Goal: Information Seeking & Learning: Learn about a topic

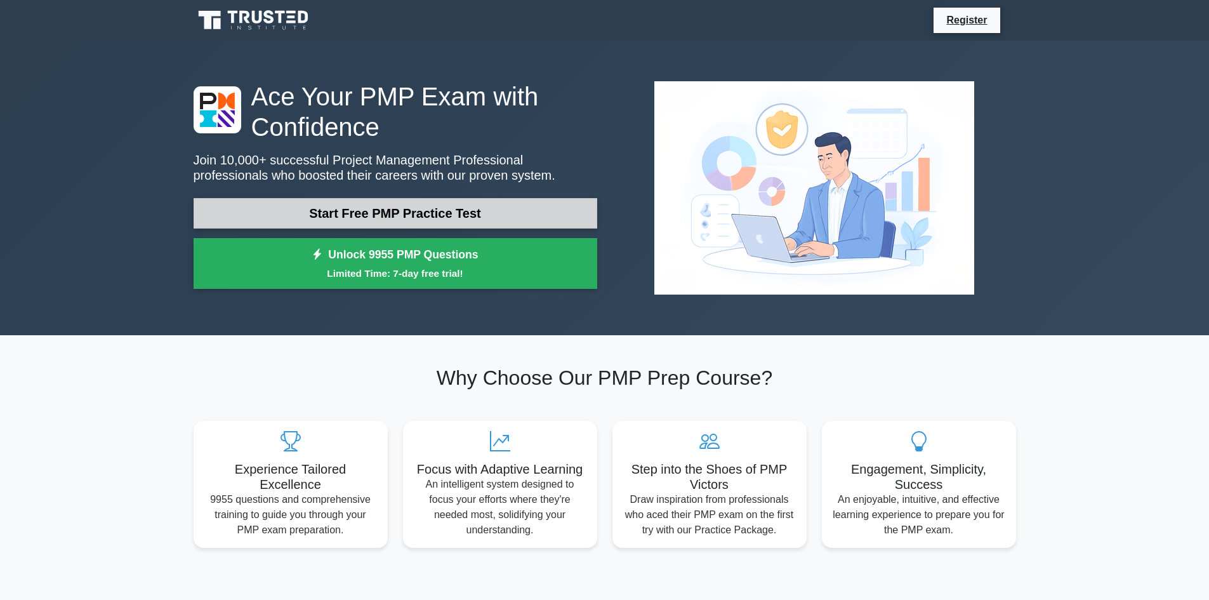
click at [258, 208] on link "Start Free PMP Practice Test" at bounding box center [396, 213] width 404 height 30
click at [365, 227] on link "Start Free PMP Practice Test" at bounding box center [396, 213] width 404 height 30
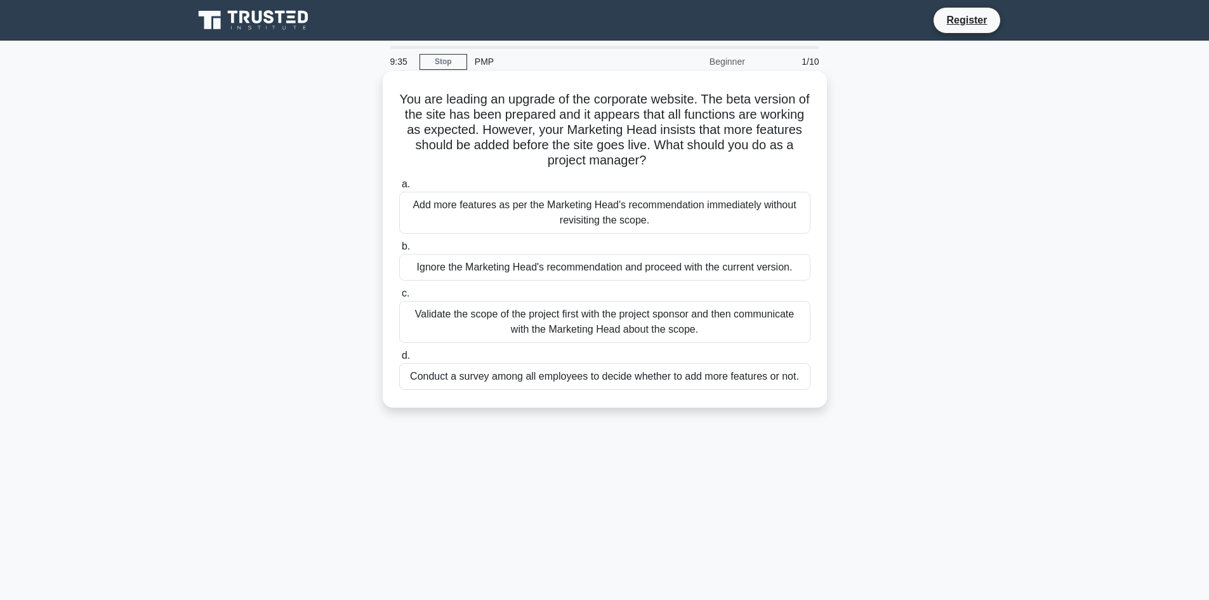
click at [503, 218] on div "Add more features as per the Marketing Head's recommendation immediately withou…" at bounding box center [604, 213] width 411 height 42
click at [399, 188] on input "a. Add more features as per the Marketing Head's recommendation immediately wit…" at bounding box center [399, 184] width 0 height 8
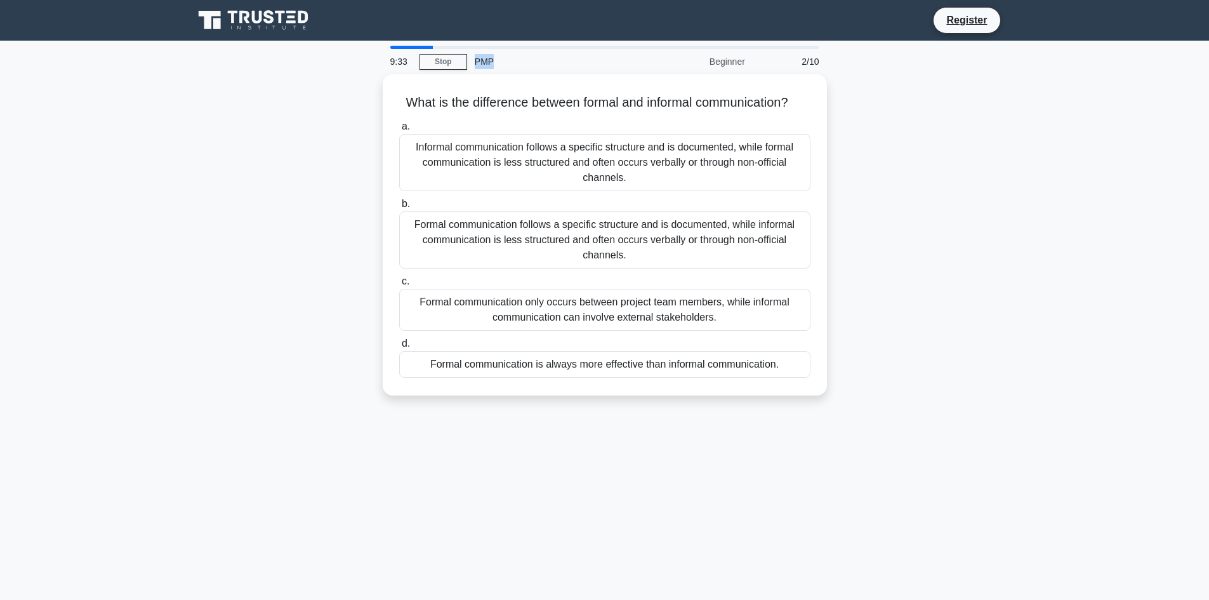
drag, startPoint x: 532, startPoint y: 49, endPoint x: 579, endPoint y: 63, distance: 48.4
click at [581, 55] on div "9:33 Stop PMP Beginner 2/10" at bounding box center [605, 61] width 444 height 25
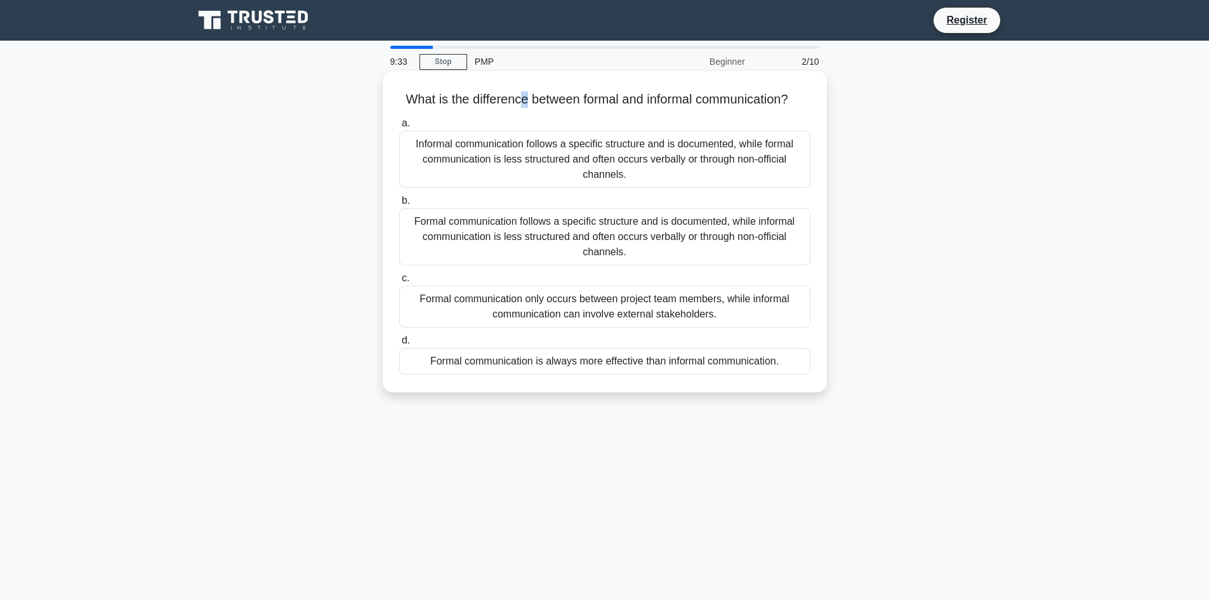
click at [540, 100] on h5 "What is the difference between formal and informal communication? .spinner_0XTQ…" at bounding box center [605, 99] width 414 height 16
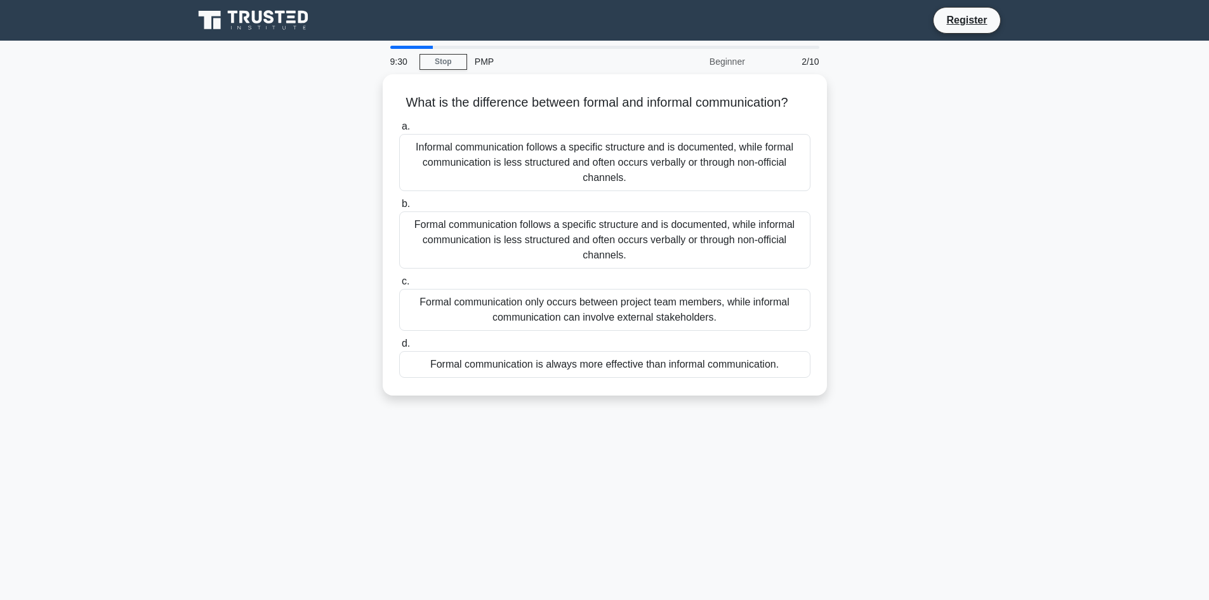
click at [397, 62] on div "9:30" at bounding box center [401, 61] width 37 height 25
click at [449, 61] on link "Stop" at bounding box center [443, 62] width 48 height 16
click at [811, 64] on div "2/10" at bounding box center [790, 61] width 74 height 25
drag, startPoint x: 796, startPoint y: 64, endPoint x: 713, endPoint y: 70, distance: 83.3
click at [725, 67] on div "9:23 Stop PMP Beginner 2/10" at bounding box center [605, 61] width 444 height 25
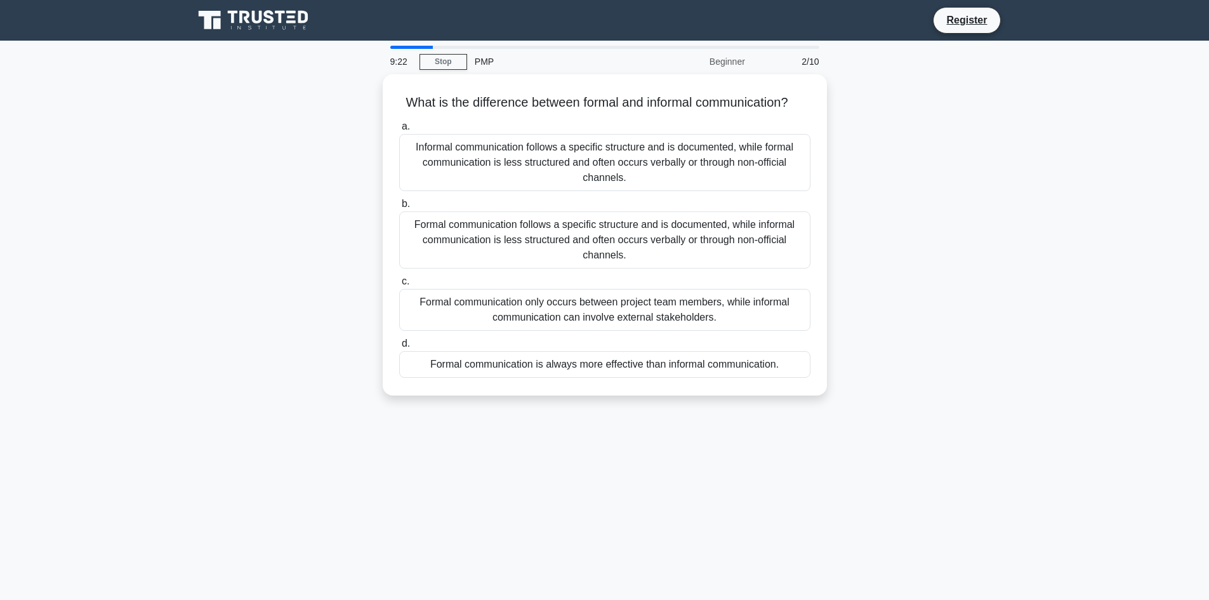
click at [905, 235] on div "What is the difference between formal and informal communication? .spinner_0XTQ…" at bounding box center [605, 242] width 838 height 336
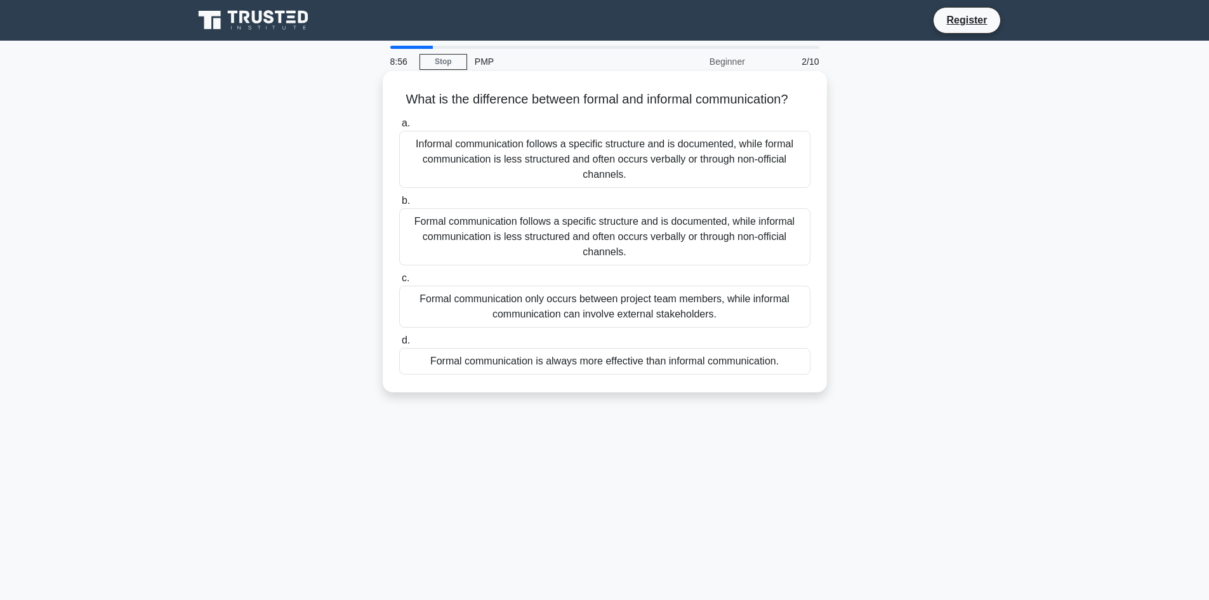
click at [713, 261] on div "Formal communication follows a specific structure and is documented, while info…" at bounding box center [604, 236] width 411 height 57
click at [399, 205] on input "b. Formal communication follows a specific structure and is documented, while i…" at bounding box center [399, 201] width 0 height 8
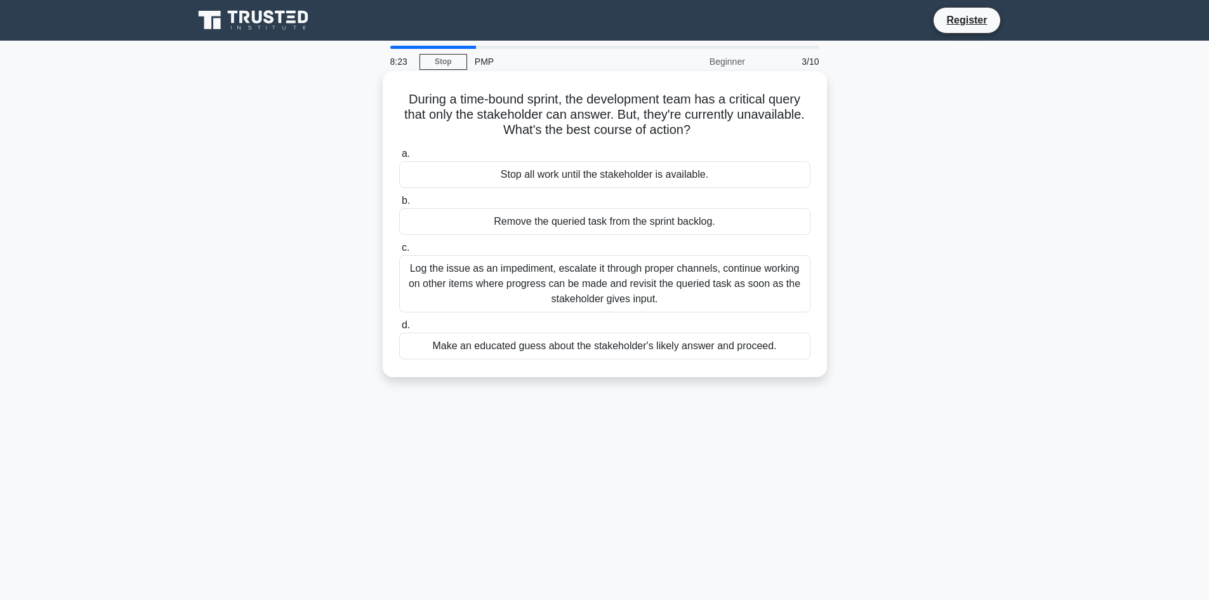
click at [663, 287] on div "Log the issue as an impediment, escalate it through proper channels, continue w…" at bounding box center [604, 283] width 411 height 57
click at [399, 252] on input "c. Log the issue as an impediment, escalate it through proper channels, continu…" at bounding box center [399, 248] width 0 height 8
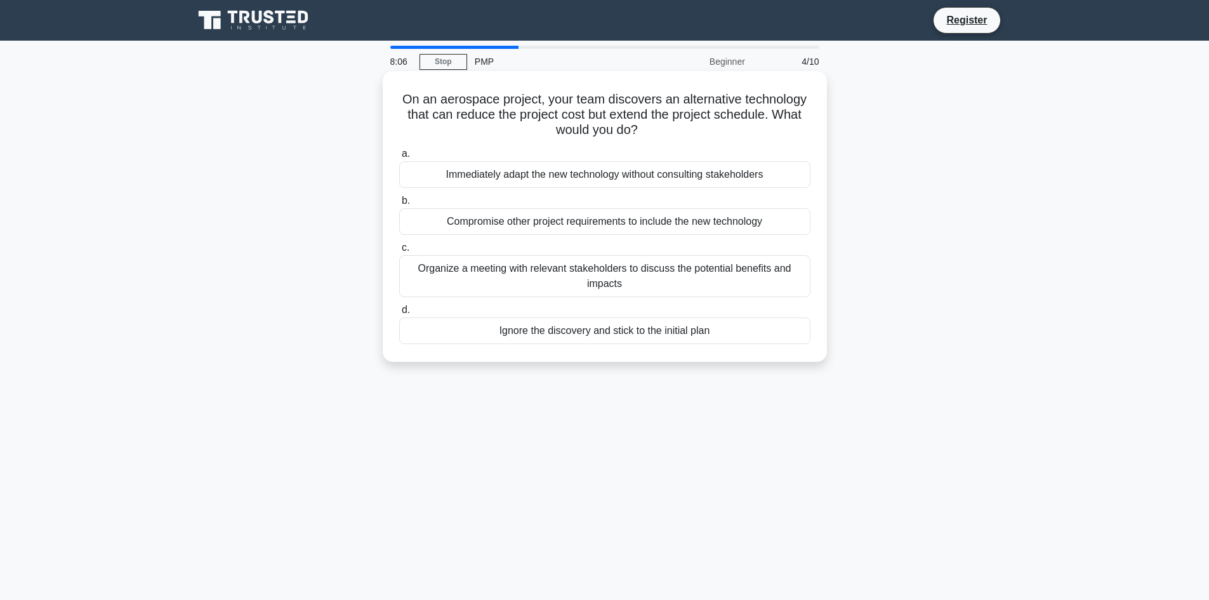
click at [536, 275] on div "Organize a meeting with relevant stakeholders to discuss the potential benefits…" at bounding box center [604, 276] width 411 height 42
click at [399, 252] on input "c. Organize a meeting with relevant stakeholders to discuss the potential benef…" at bounding box center [399, 248] width 0 height 8
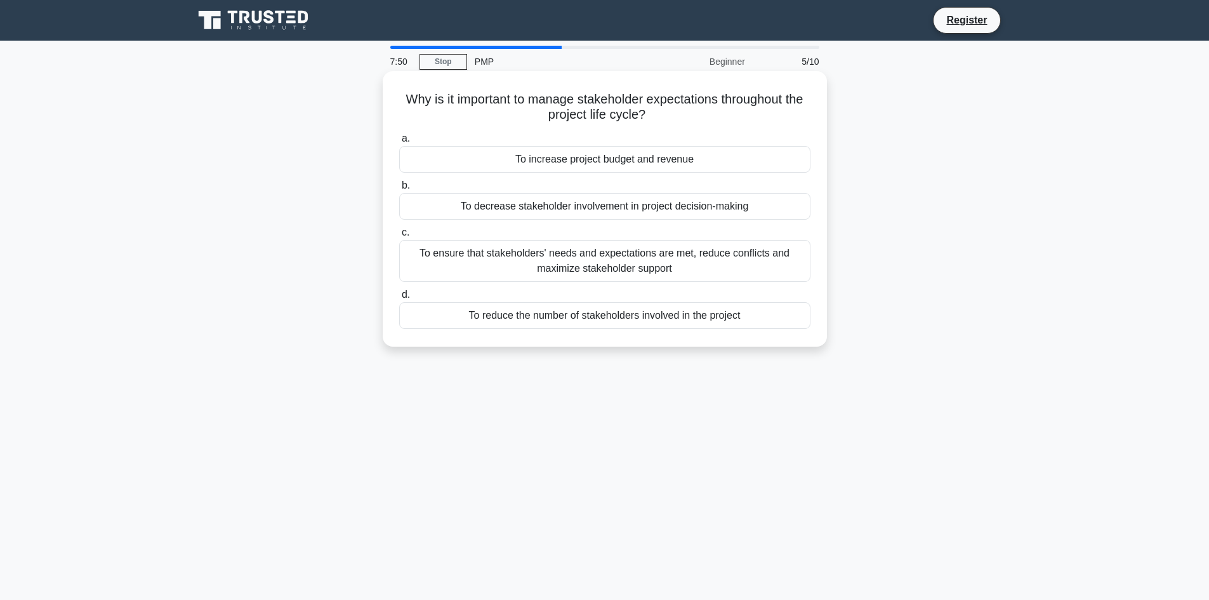
click at [570, 260] on div "To ensure that stakeholders' needs and expectations are met, reduce conflicts a…" at bounding box center [604, 261] width 411 height 42
click at [399, 237] on input "c. To ensure that stakeholders' needs and expectations are met, reduce conflict…" at bounding box center [399, 232] width 0 height 8
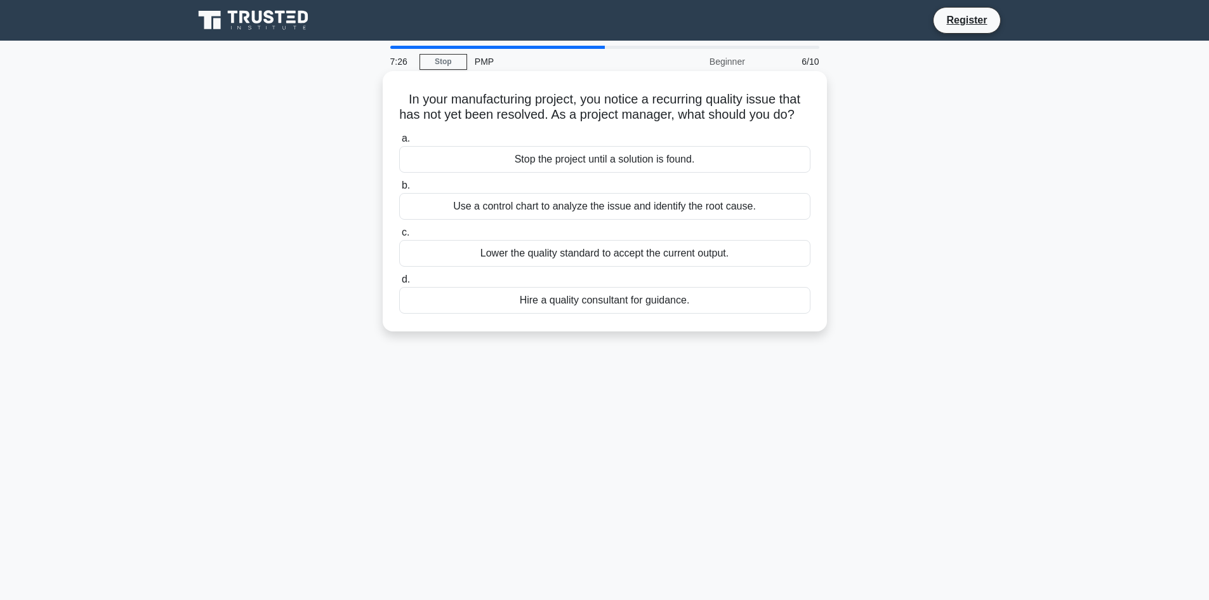
click at [430, 219] on div "Use a control chart to analyze the issue and identify the root cause." at bounding box center [604, 206] width 411 height 27
click at [399, 190] on input "b. Use a control chart to analyze the issue and identify the root cause." at bounding box center [399, 185] width 0 height 8
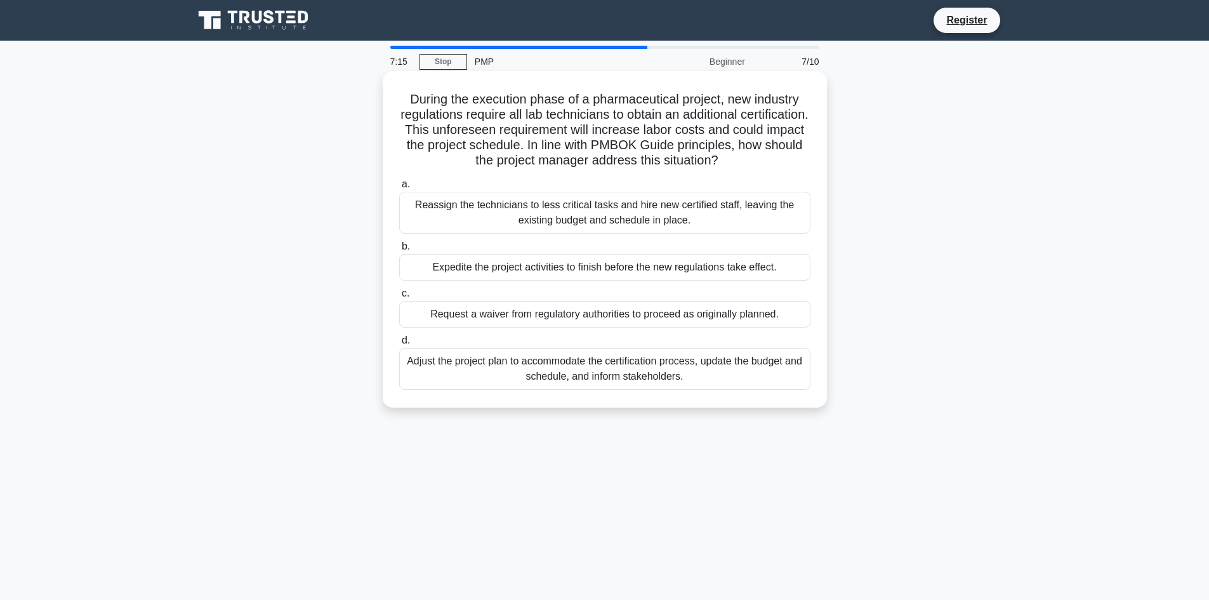
click at [556, 376] on div "Adjust the project plan to accommodate the certification process, update the bu…" at bounding box center [604, 369] width 411 height 42
click at [399, 345] on input "d. Adjust the project plan to accommodate the certification process, update the…" at bounding box center [399, 340] width 0 height 8
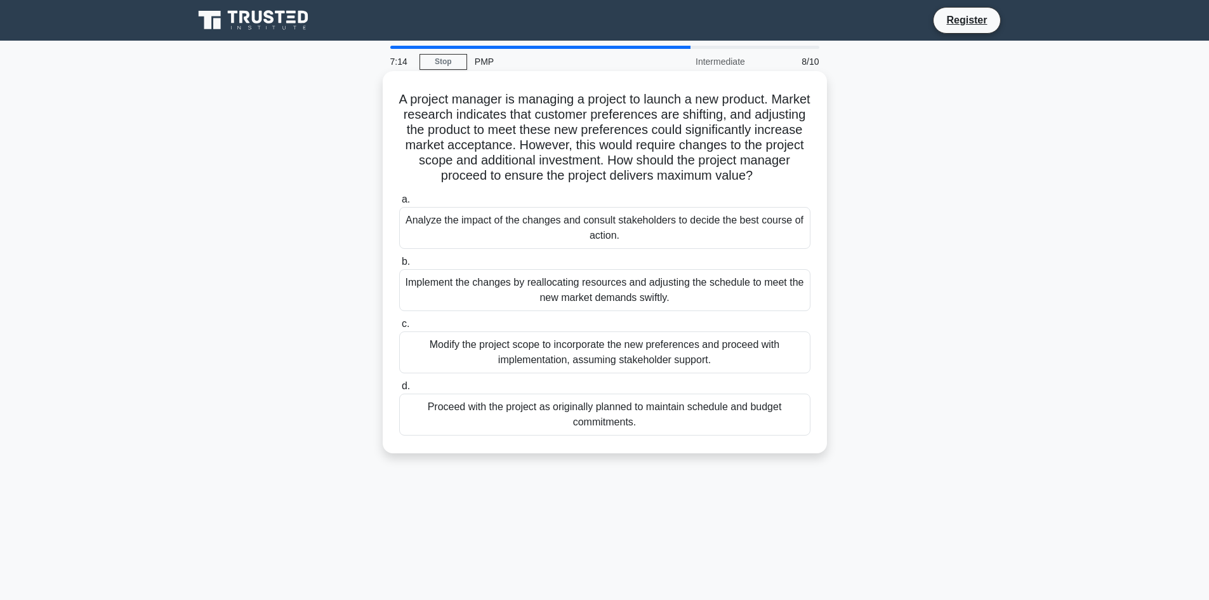
click at [544, 293] on div "Implement the changes by reallocating resources and adjusting the schedule to m…" at bounding box center [604, 290] width 411 height 42
click at [399, 266] on input "b. Implement the changes by reallocating resources and adjusting the schedule t…" at bounding box center [399, 262] width 0 height 8
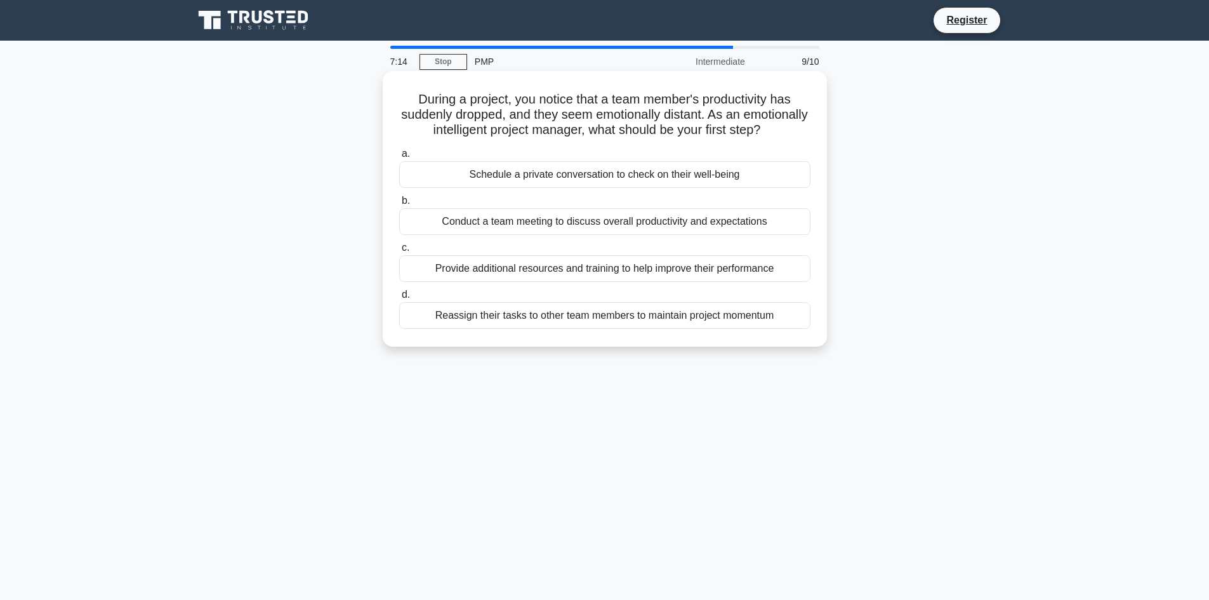
click at [552, 329] on div "Reassign their tasks to other team members to maintain project momentum" at bounding box center [604, 315] width 411 height 27
click at [399, 299] on input "d. Reassign their tasks to other team members to maintain project momentum" at bounding box center [399, 295] width 0 height 8
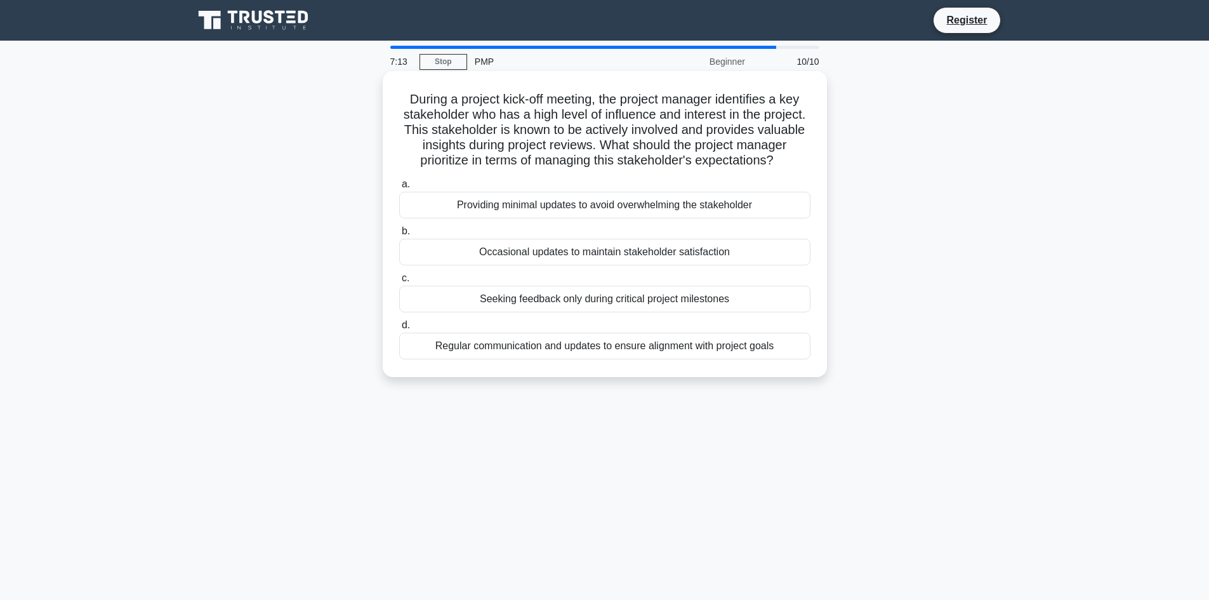
click at [555, 256] on div "Occasional updates to maintain stakeholder satisfaction" at bounding box center [604, 252] width 411 height 27
click at [399, 235] on input "b. Occasional updates to maintain stakeholder satisfaction" at bounding box center [399, 231] width 0 height 8
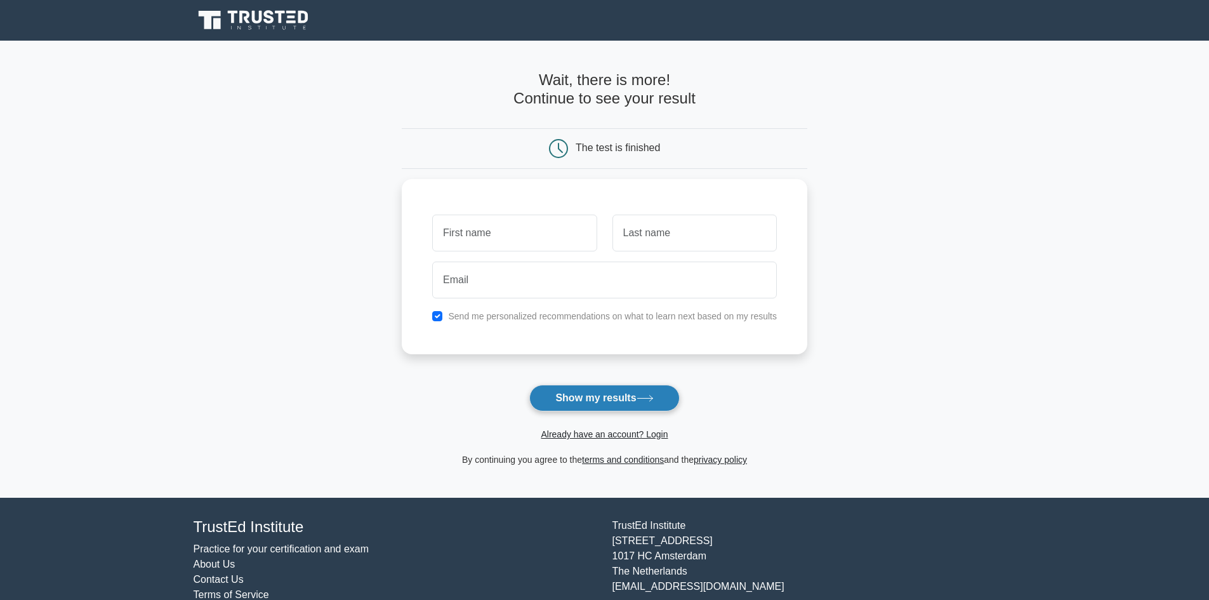
click at [593, 395] on button "Show my results" at bounding box center [604, 398] width 150 height 27
